Goal: Information Seeking & Learning: Learn about a topic

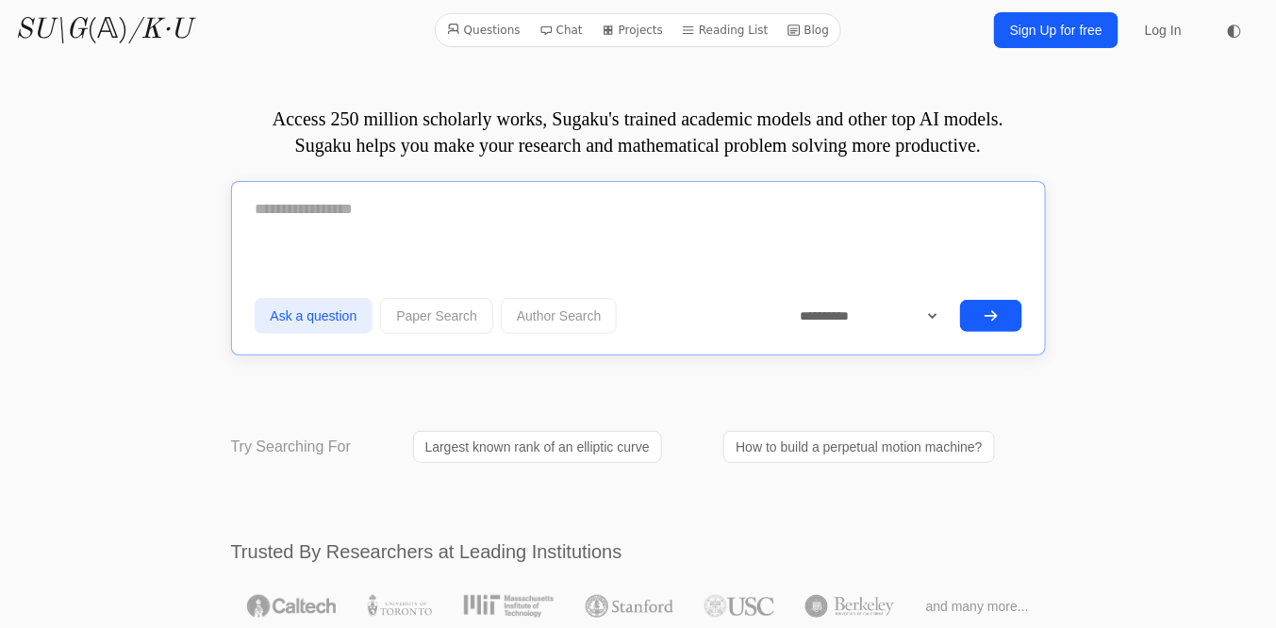
click at [283, 212] on textarea at bounding box center [639, 209] width 768 height 47
type textarea "*"
paste textarea "**********"
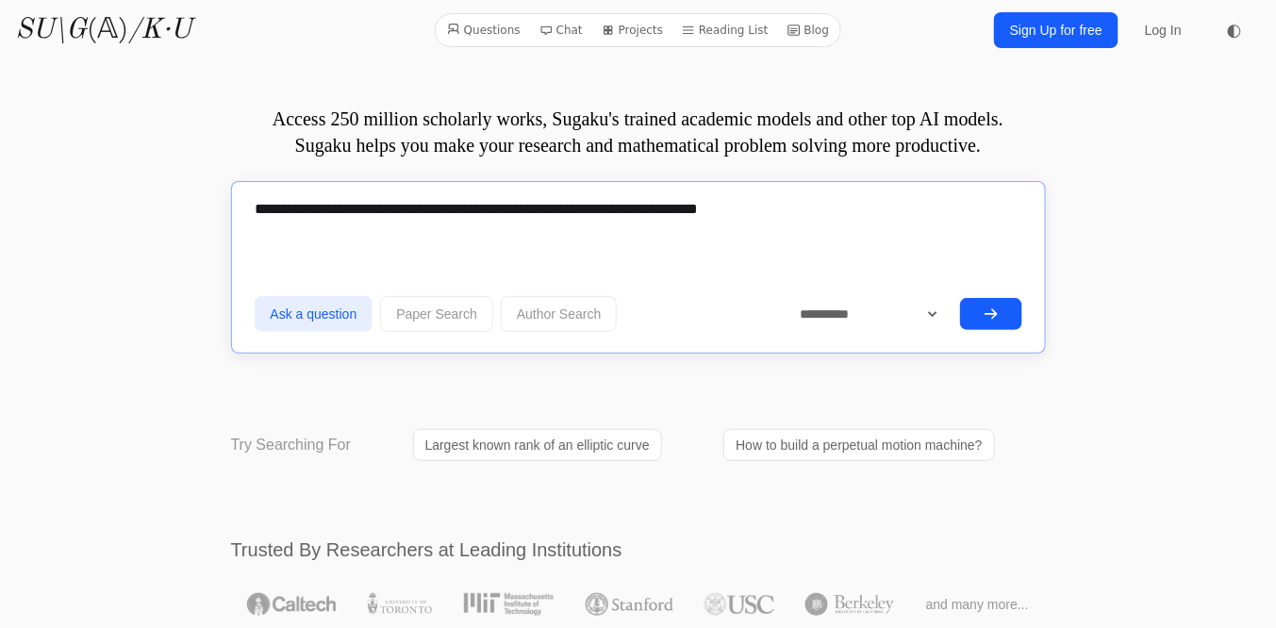
type textarea "**********"
click at [998, 317] on icon "submit" at bounding box center [990, 313] width 15 height 15
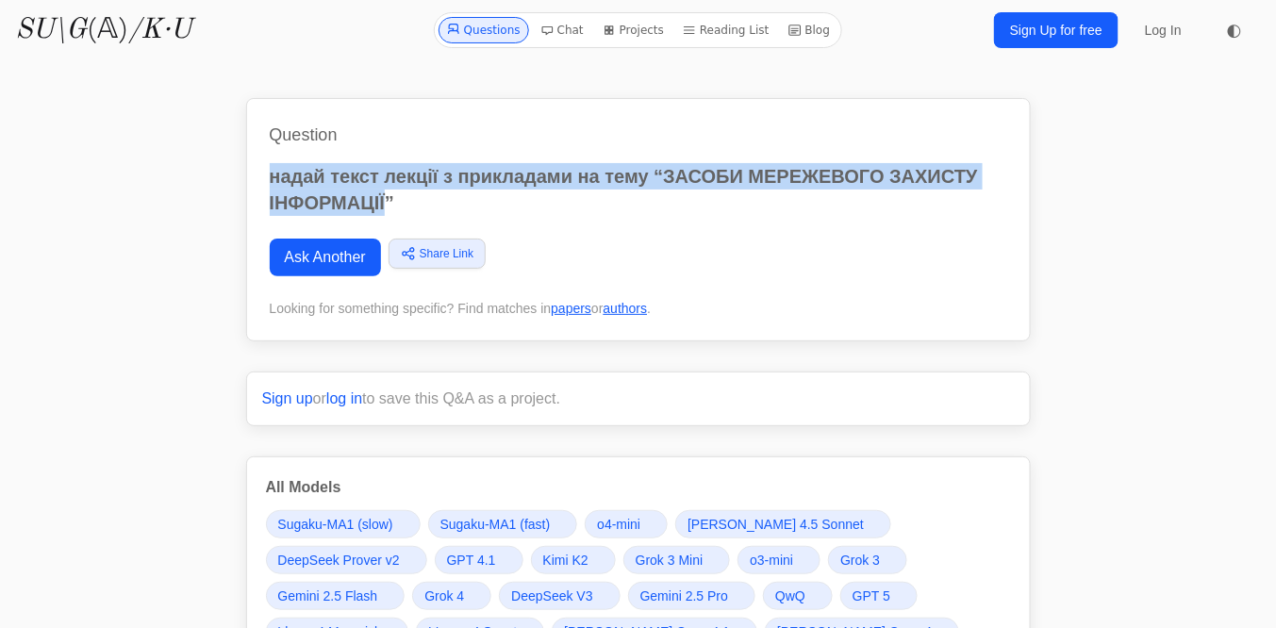
drag, startPoint x: 388, startPoint y: 203, endPoint x: 263, endPoint y: 176, distance: 128.2
click at [263, 176] on div "Question надай текст лекції з прикладами на тему “ЗАСОБИ МЕРЕЖЕВОГО ЗАХИСТУ ІНФ…" at bounding box center [638, 219] width 784 height 243
copy p "надай текст лекції з прикладами на тему “ЗАСОБИ МЕРЕЖЕВОГО ЗАХИСТУ ІНФОРМАЦІЇ"
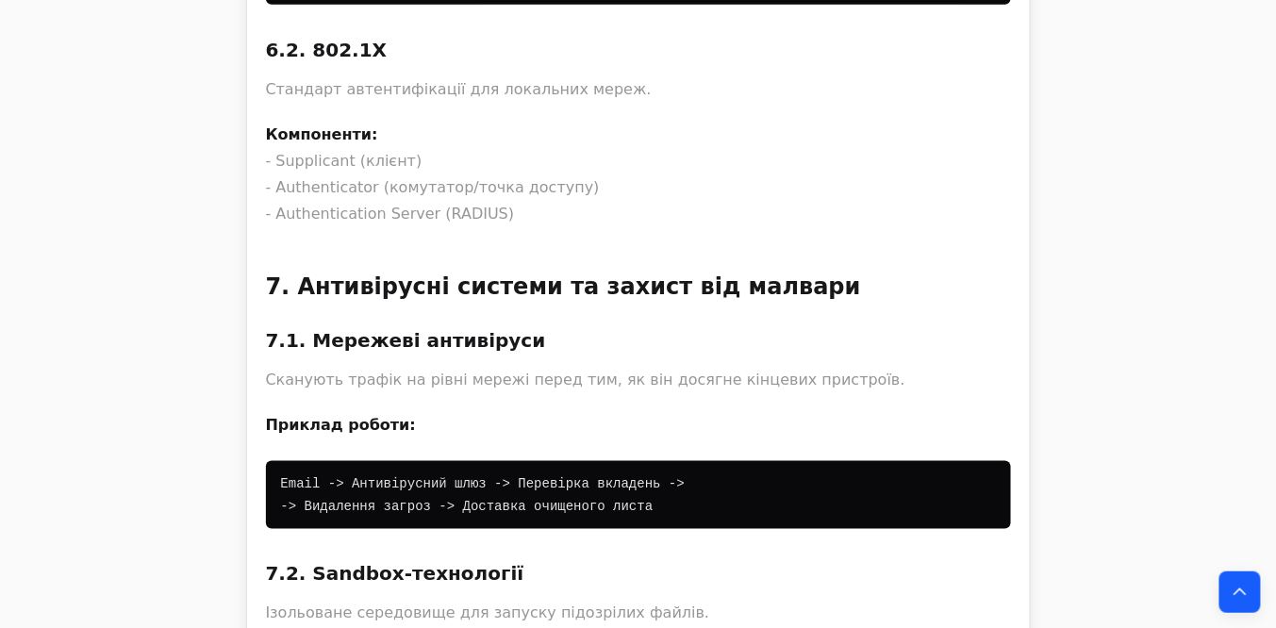
scroll to position [87811, 0]
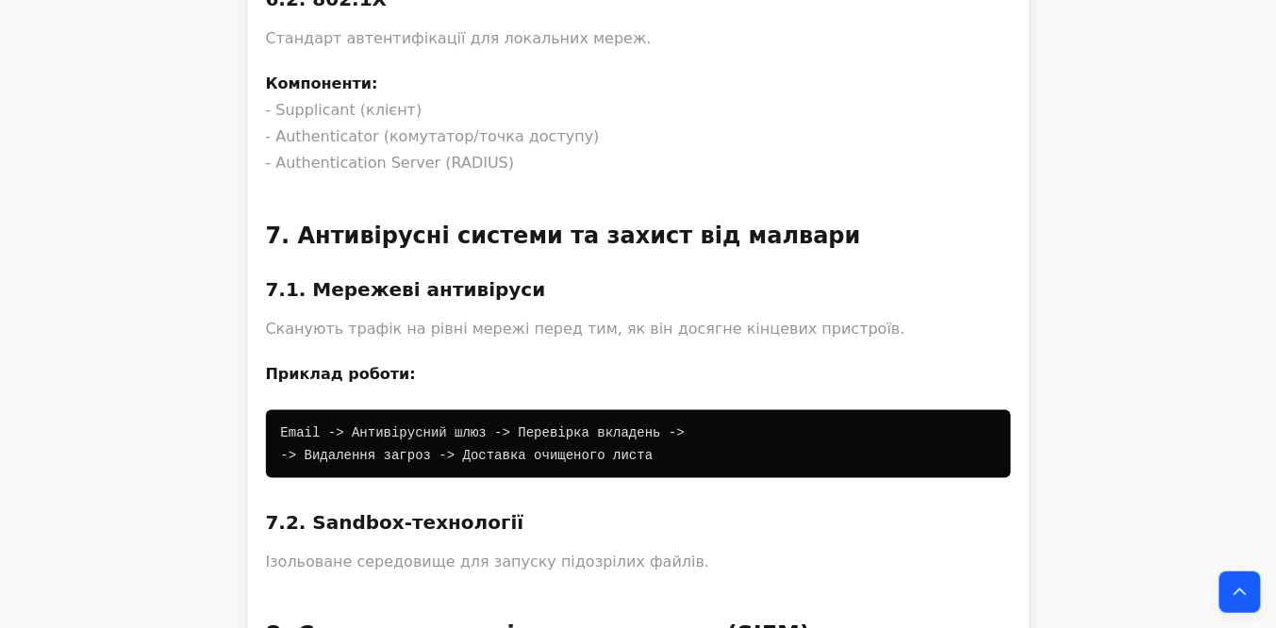
drag, startPoint x: 293, startPoint y: 76, endPoint x: 549, endPoint y: 79, distance: 255.5
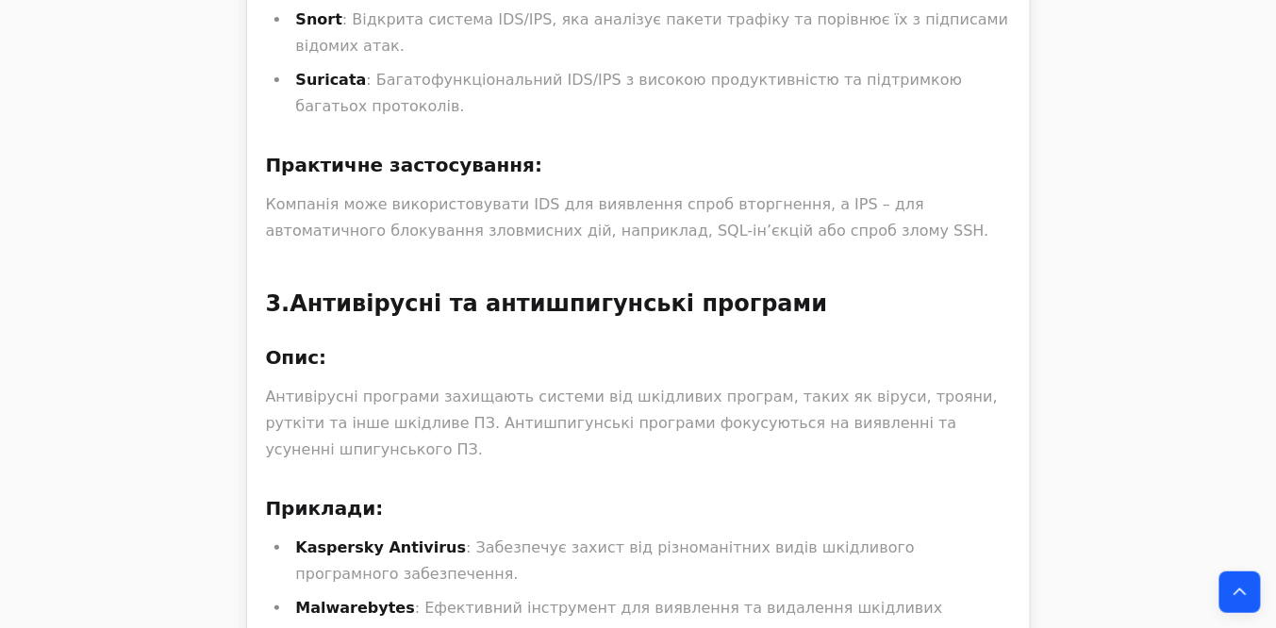
scroll to position [93694, 0]
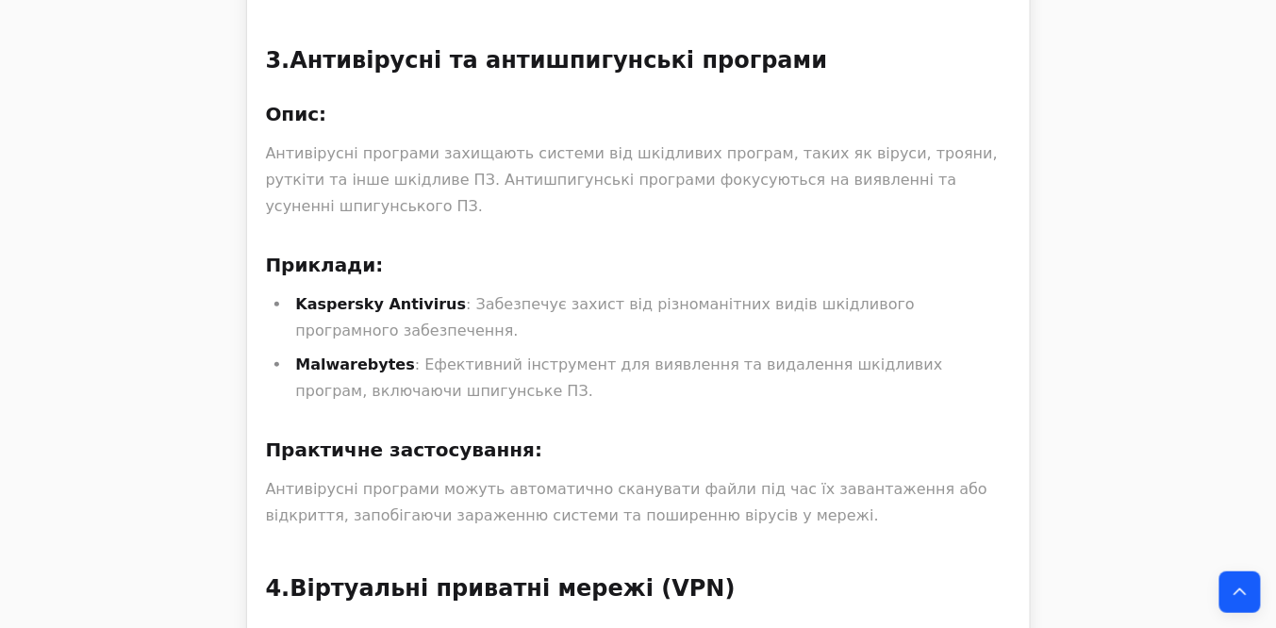
drag, startPoint x: 298, startPoint y: 211, endPoint x: 459, endPoint y: 206, distance: 161.3
copy strong "Файрволи (Firewalls)"
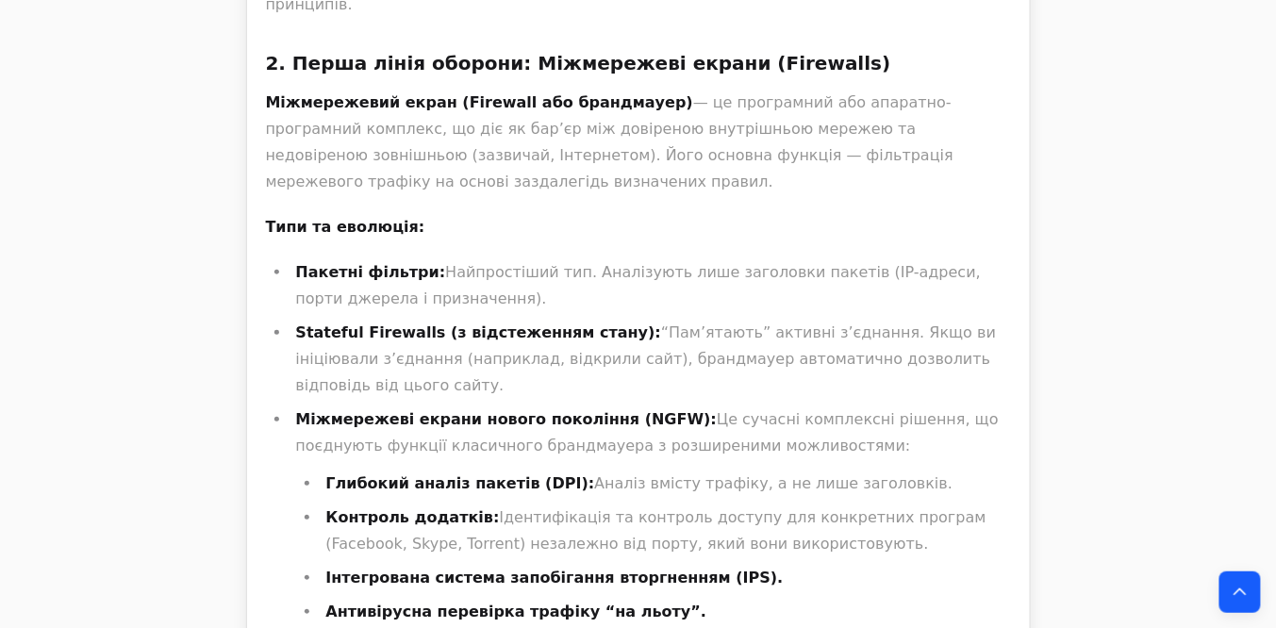
scroll to position [2187, 0]
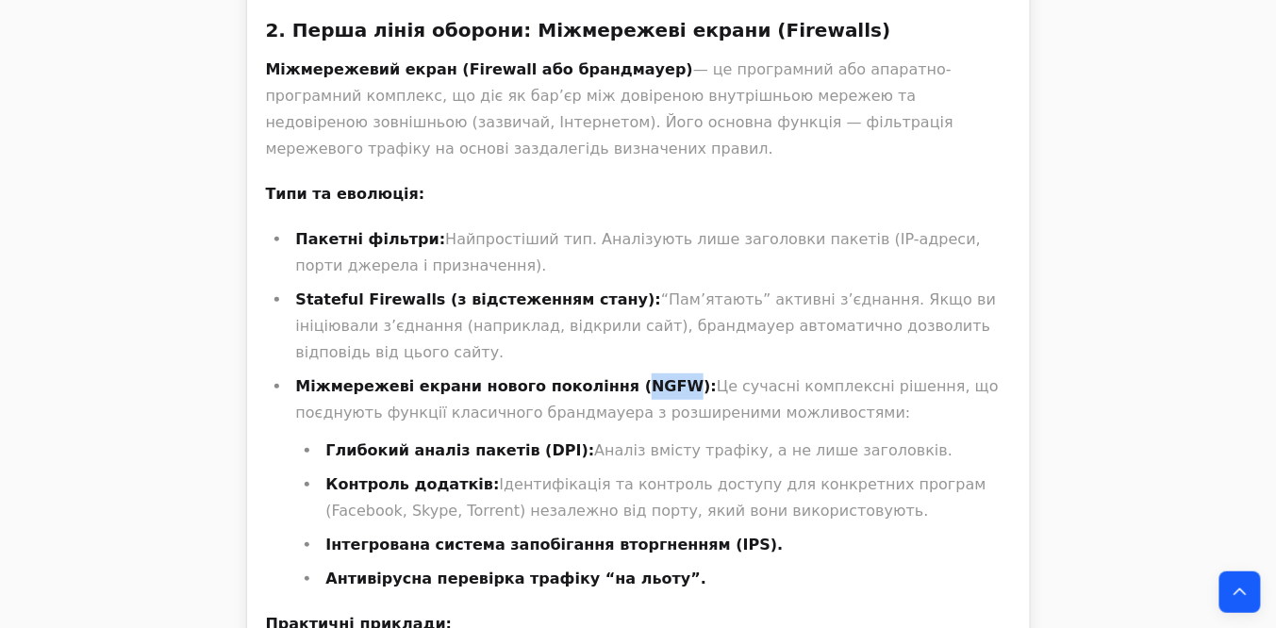
drag, startPoint x: 631, startPoint y: 264, endPoint x: 591, endPoint y: 265, distance: 39.6
click at [591, 377] on strong "Міжмережеві екрани нового покоління (NGFW):" at bounding box center [506, 386] width 421 height 18
copy strong "NGFW"
